Goal: Check status

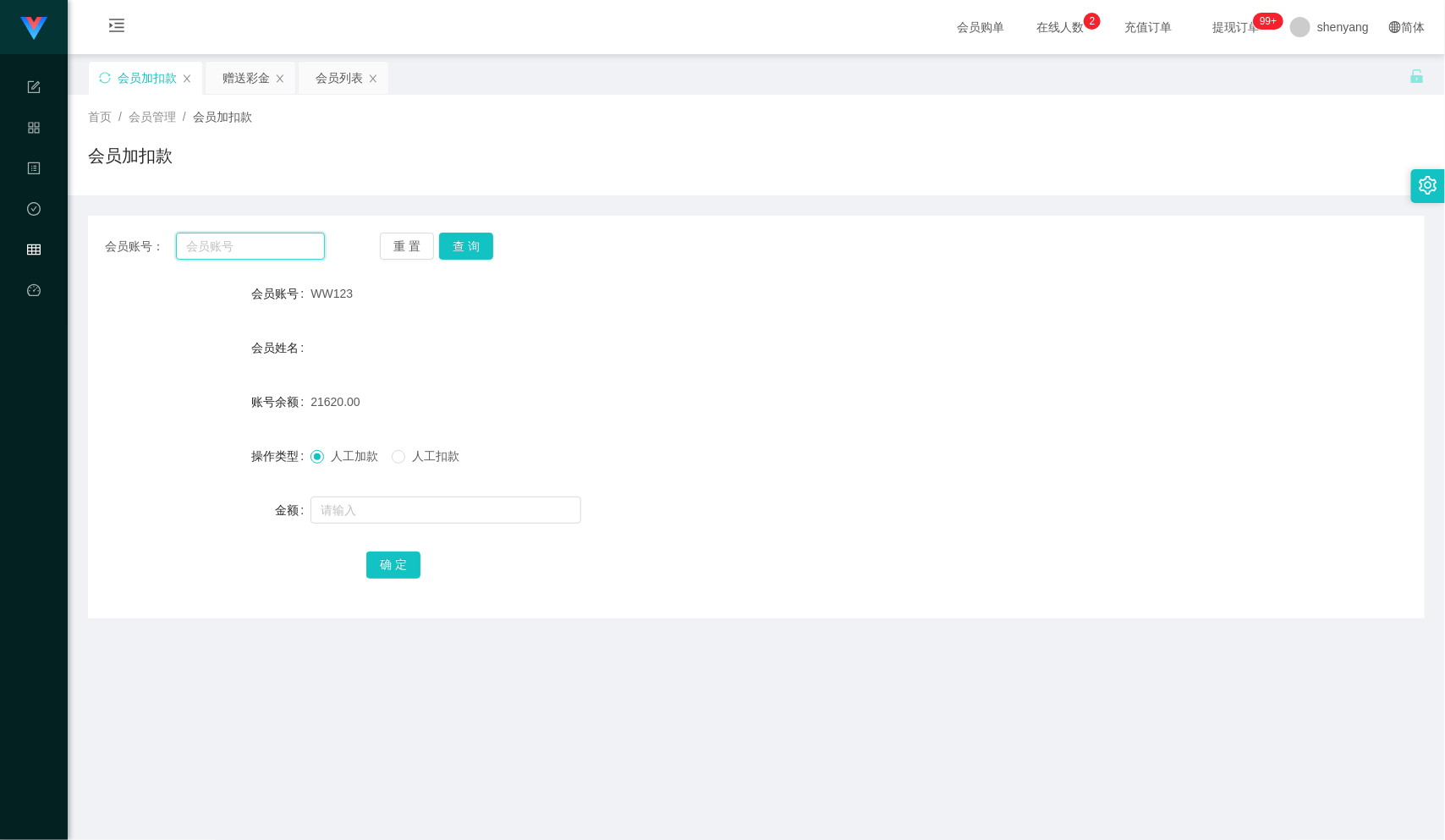
scroll to position [1, 0]
click at [224, 247] on input "text" at bounding box center [250, 245] width 149 height 27
paste input "Jebdiwvwidbsisvwb"
type input "Jebdiwvwidbsisvwb"
click at [468, 239] on button "查 询" at bounding box center [466, 245] width 55 height 27
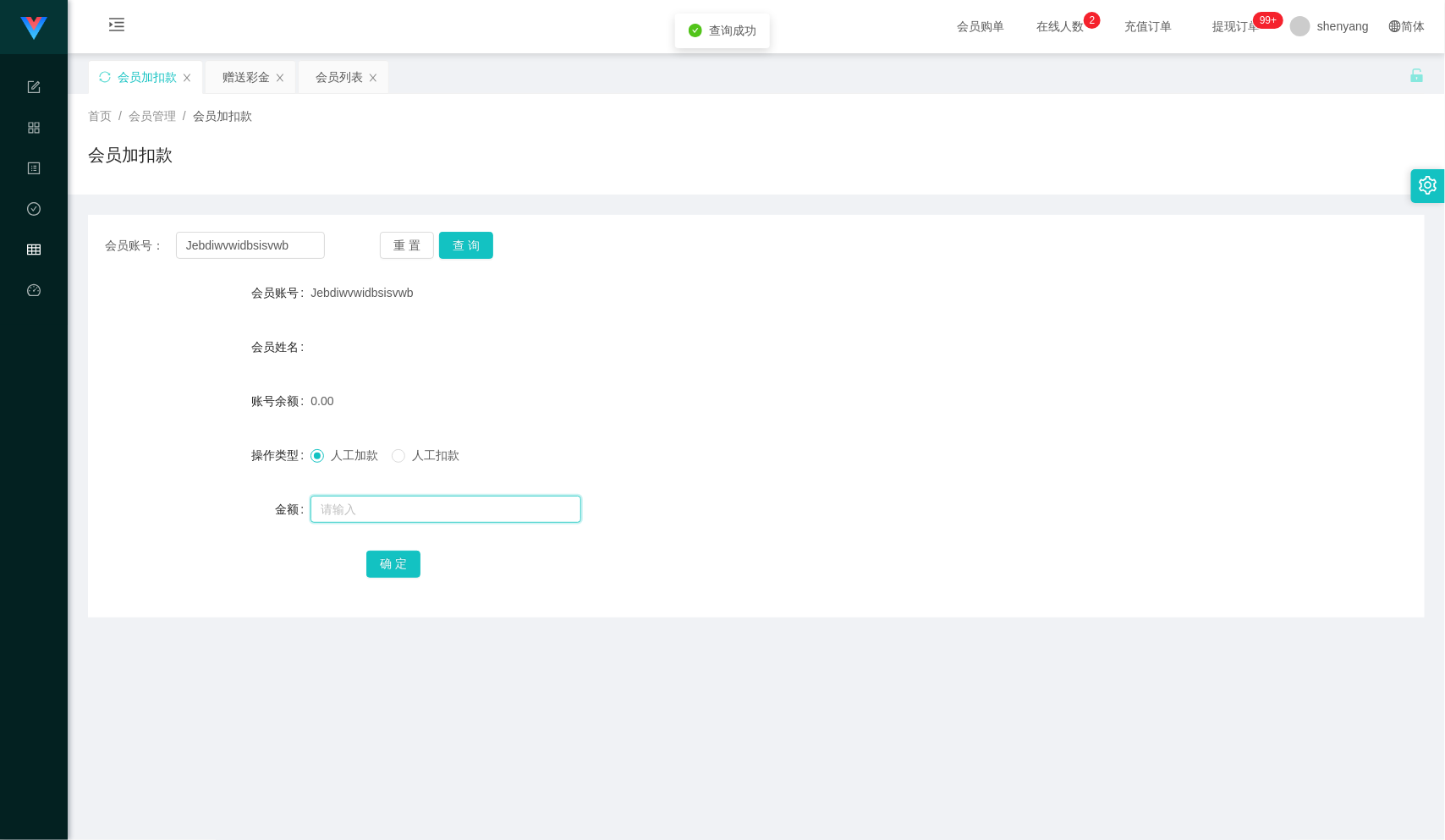
click at [386, 503] on input "text" at bounding box center [446, 508] width 271 height 27
type input "30"
click at [399, 561] on button "确 定" at bounding box center [394, 564] width 55 height 27
drag, startPoint x: 280, startPoint y: 243, endPoint x: 188, endPoint y: 247, distance: 92.1
click at [188, 247] on input "Jebdiwvwidbsisvwb" at bounding box center [250, 245] width 149 height 27
